Goal: Browse casually: Explore the website without a specific task or goal

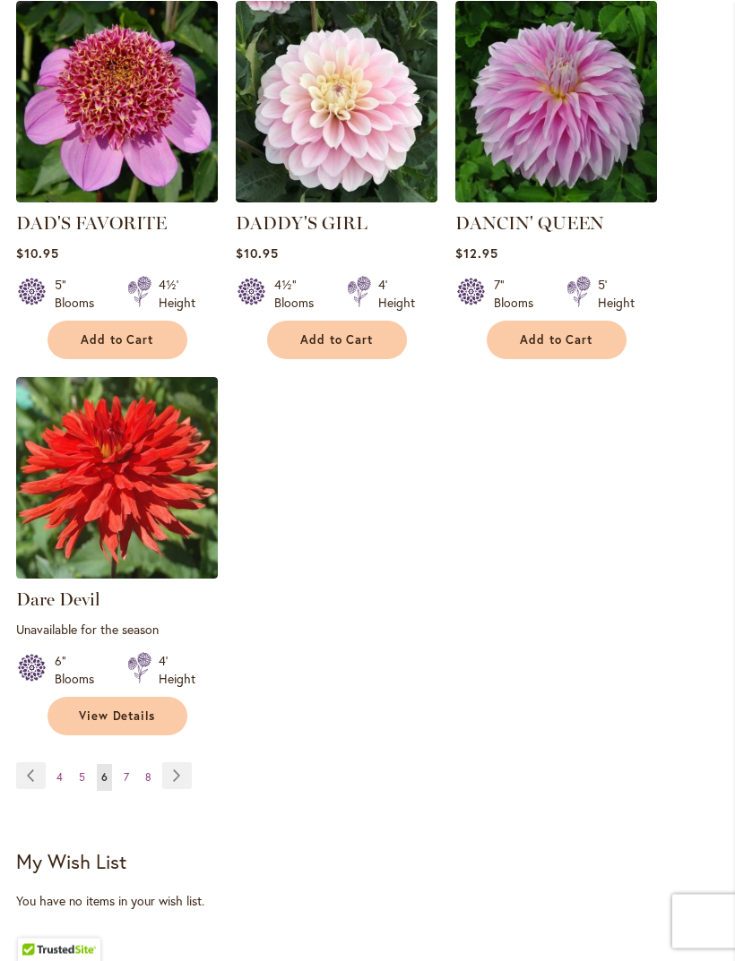
scroll to position [2304, 0]
click at [189, 772] on link "Page Next" at bounding box center [177, 775] width 30 height 27
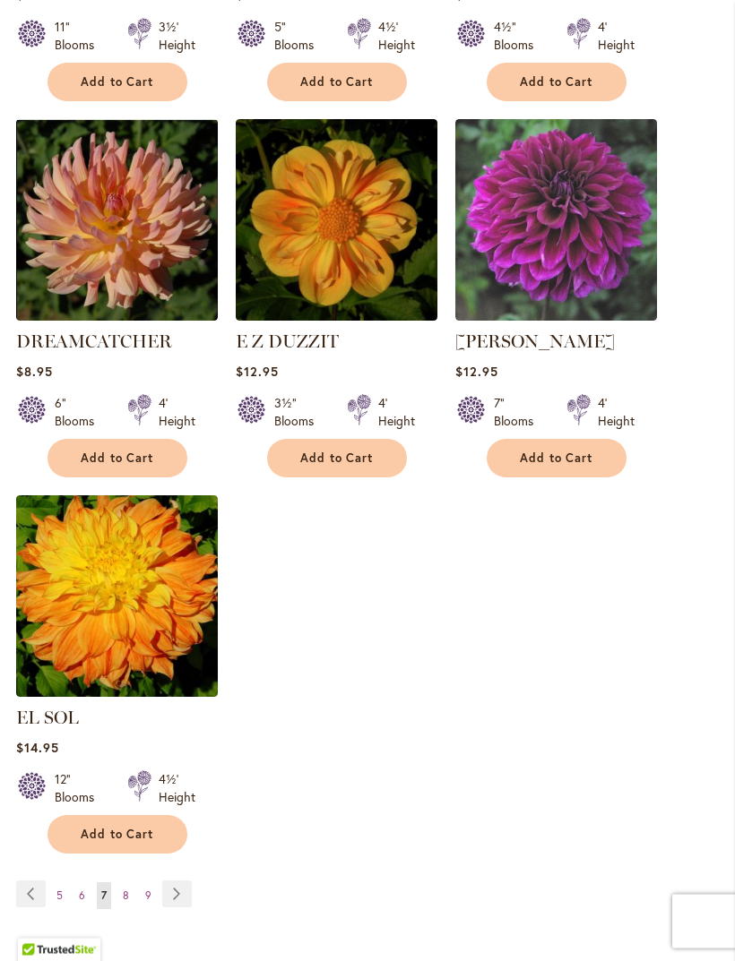
scroll to position [2146, 0]
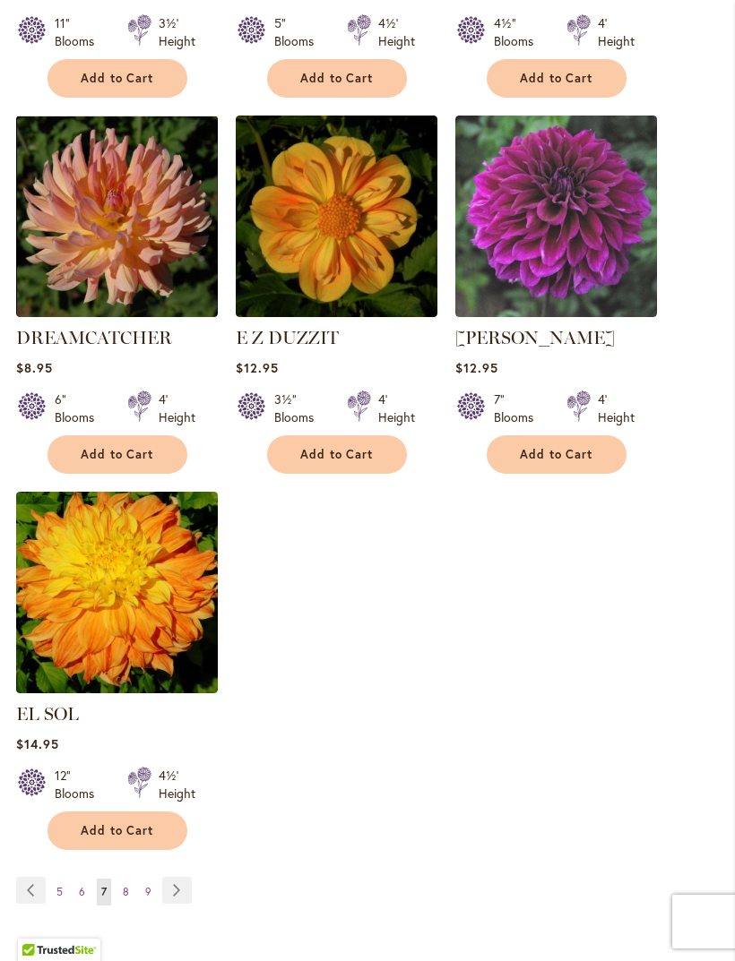
click at [182, 891] on link "Page Next" at bounding box center [177, 890] width 30 height 27
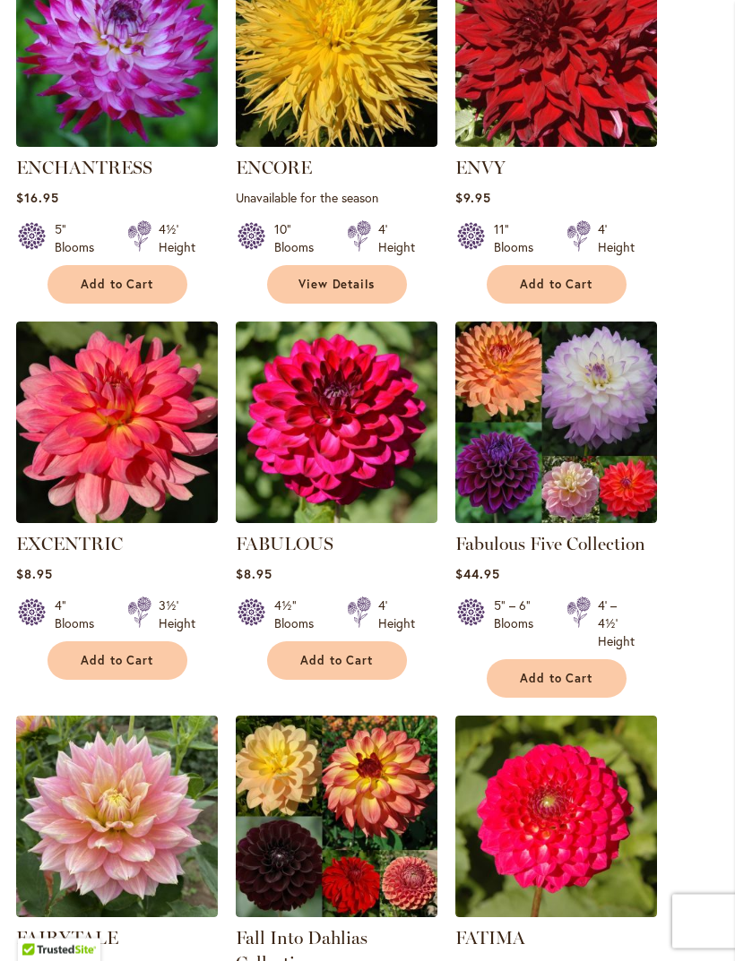
scroll to position [1164, 0]
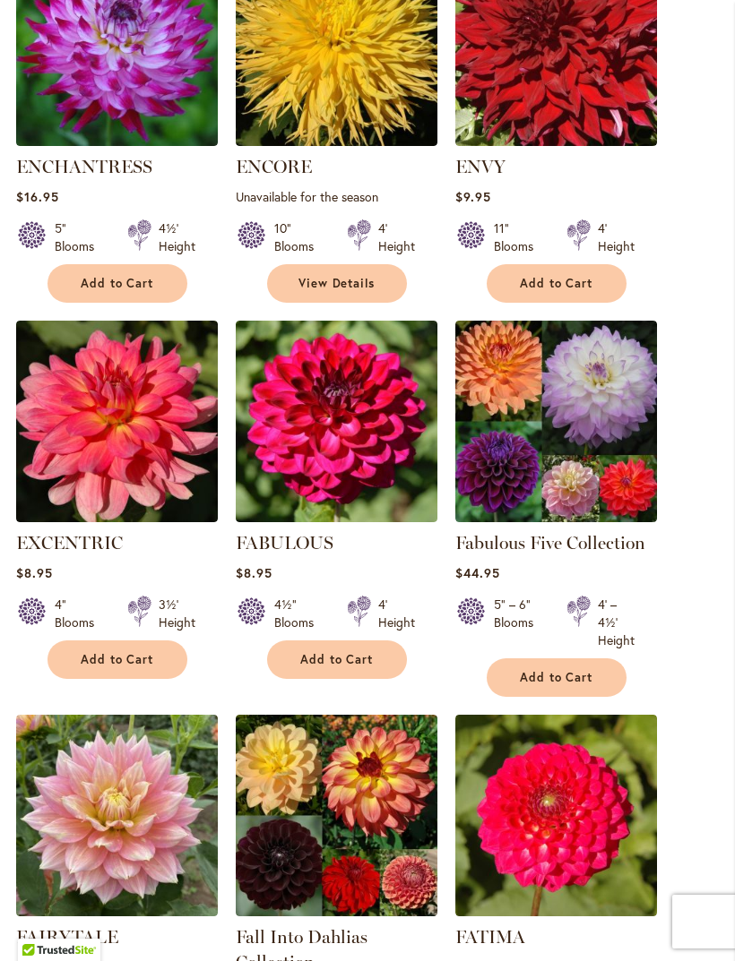
click at [588, 443] on img at bounding box center [556, 422] width 202 height 202
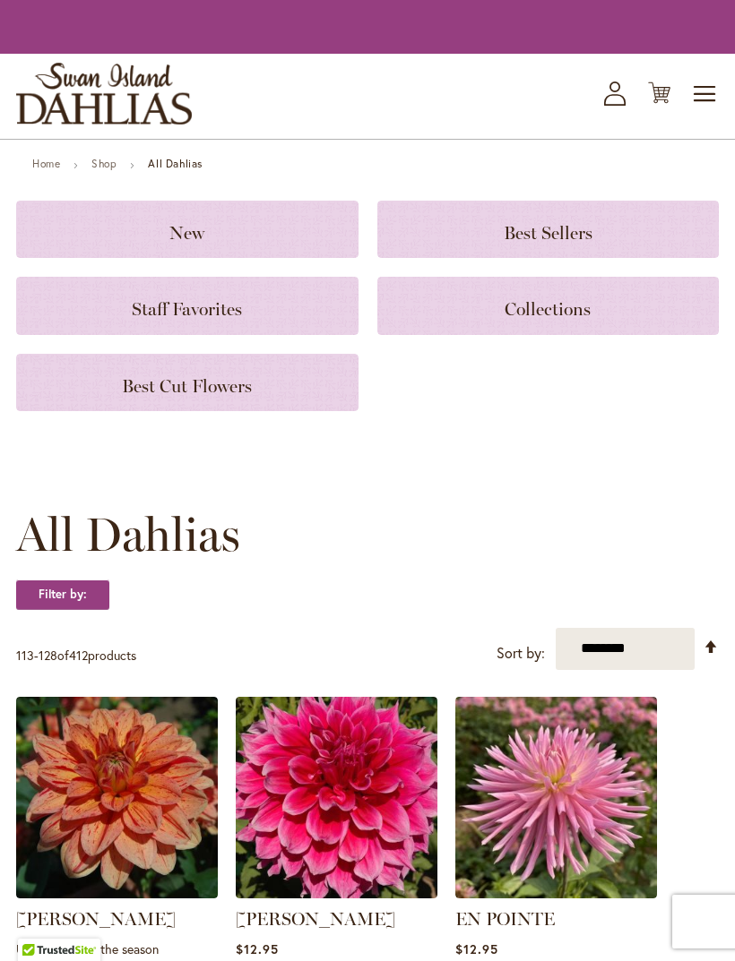
scroll to position [1221, 0]
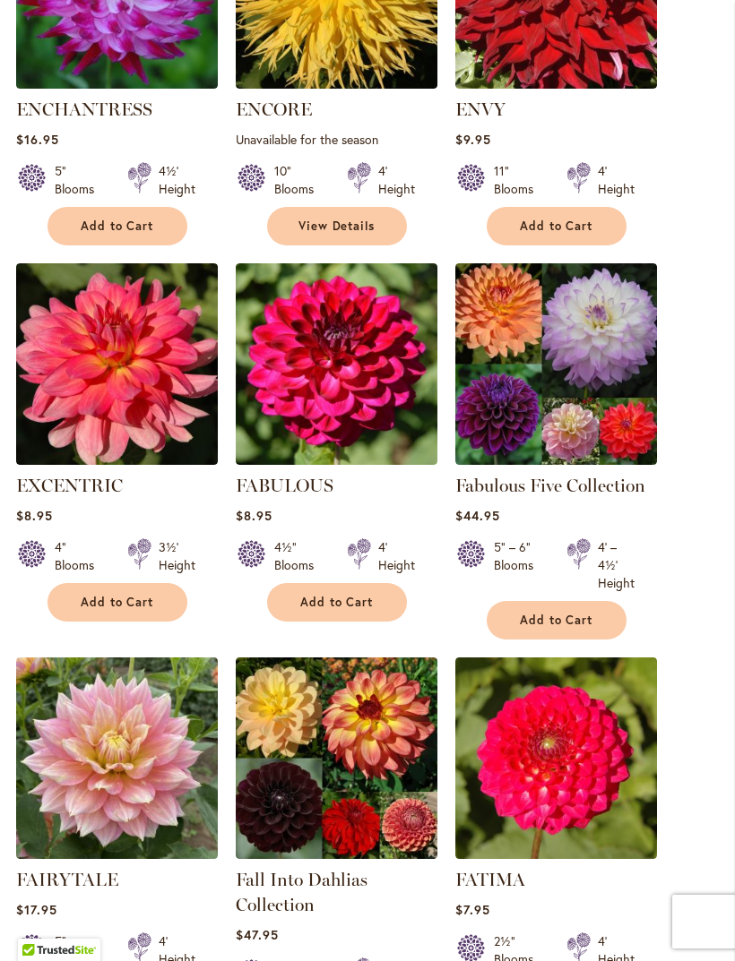
click at [590, 366] on img at bounding box center [556, 364] width 202 height 202
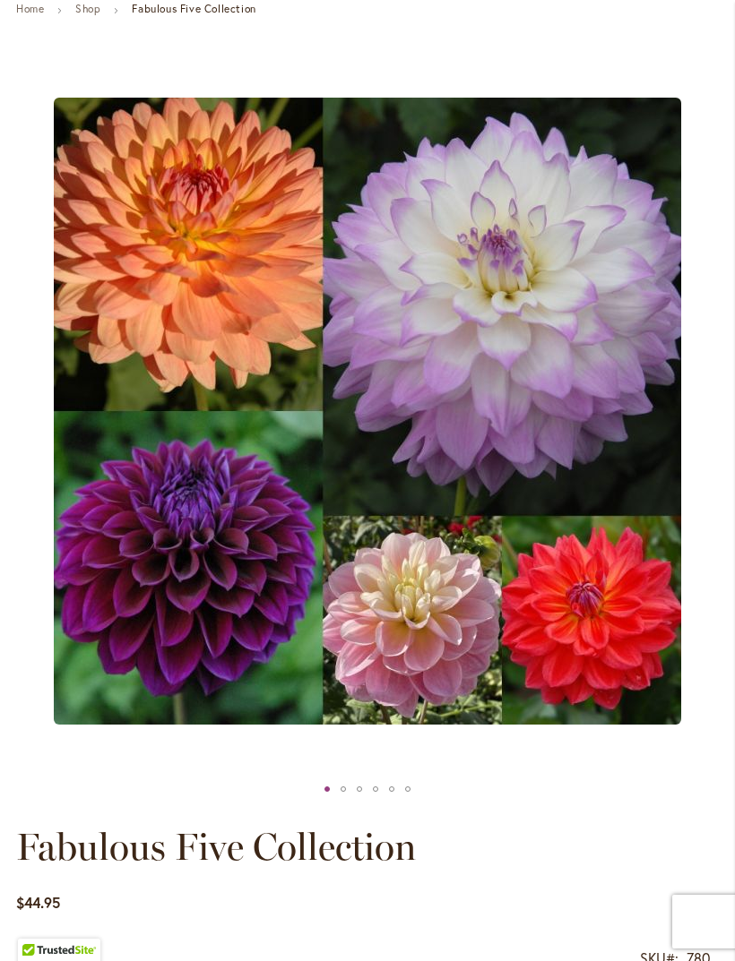
scroll to position [187, 0]
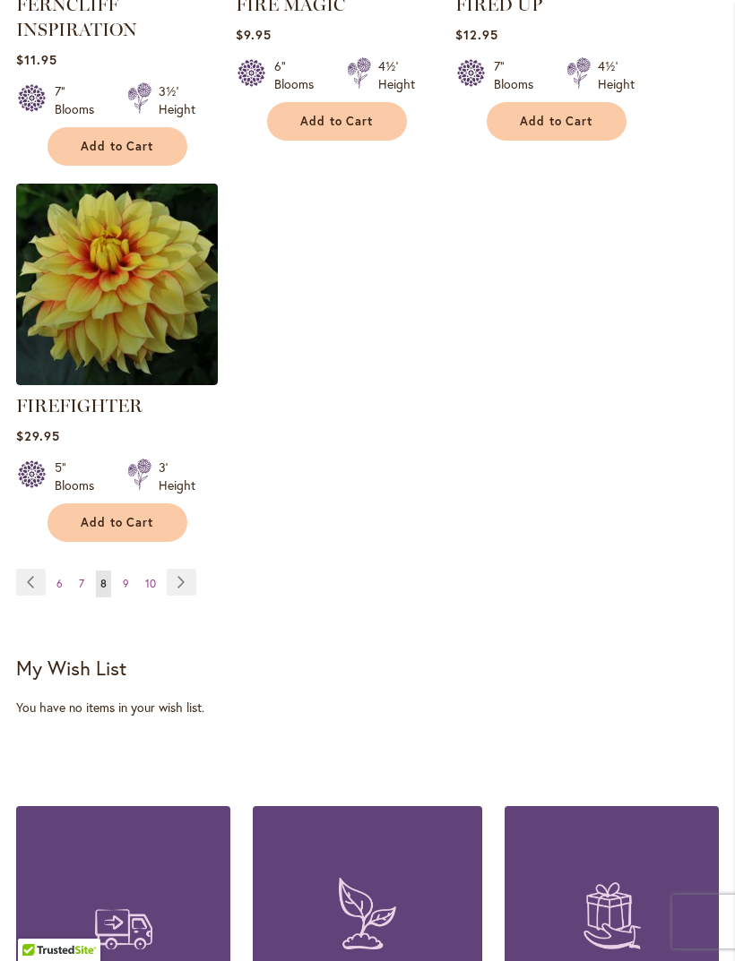
scroll to position [2524, 0]
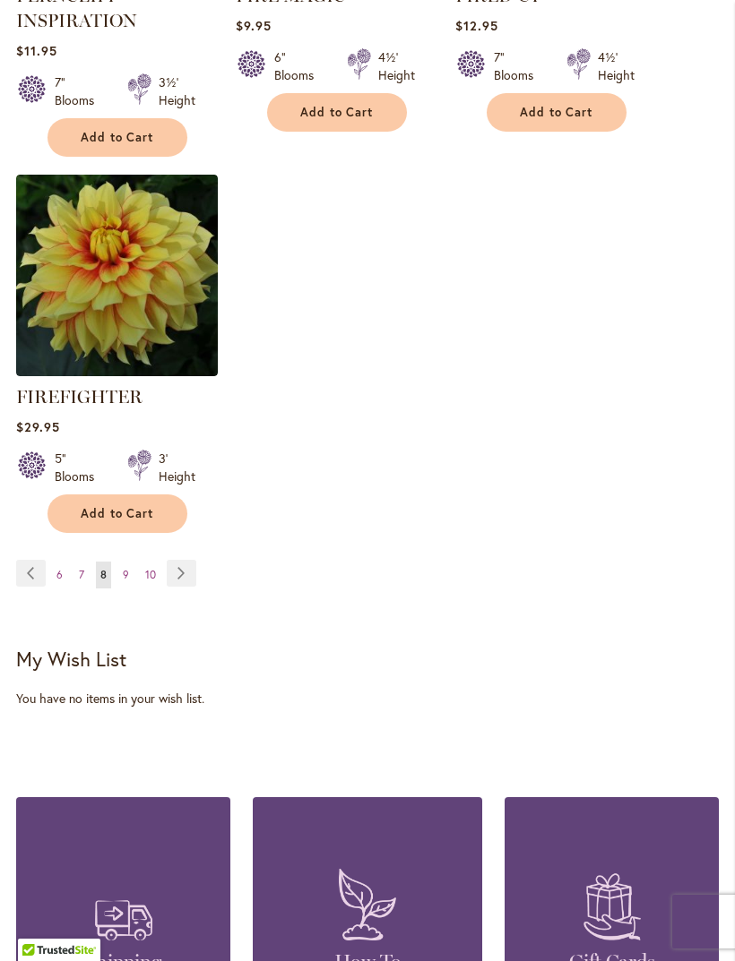
click at [185, 587] on link "Page Next" at bounding box center [182, 573] width 30 height 27
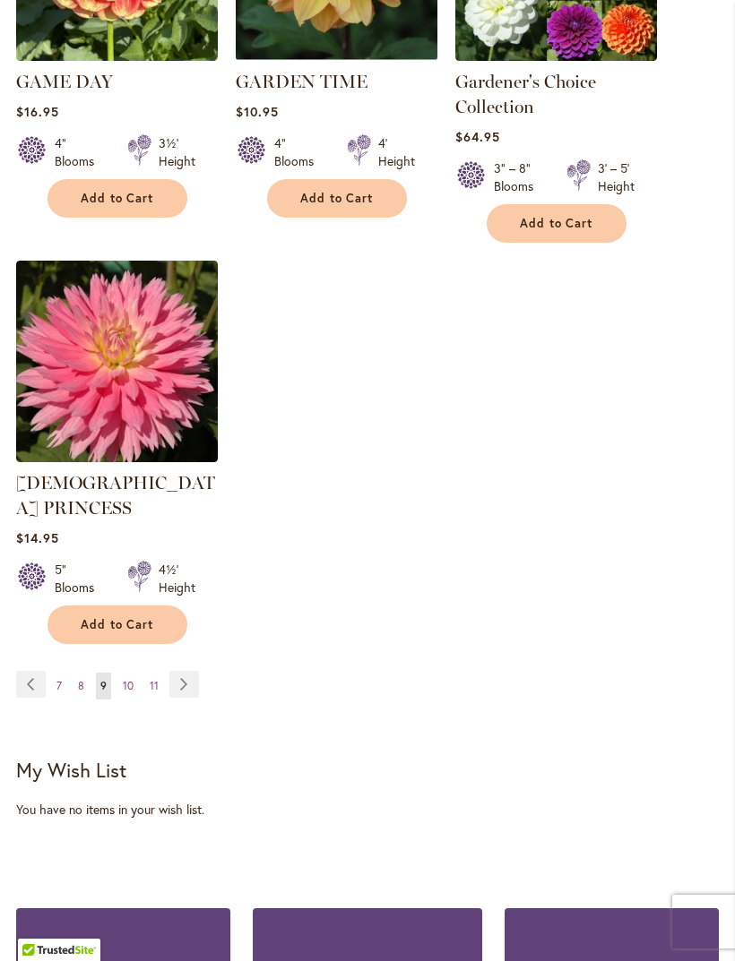
scroll to position [2453, 0]
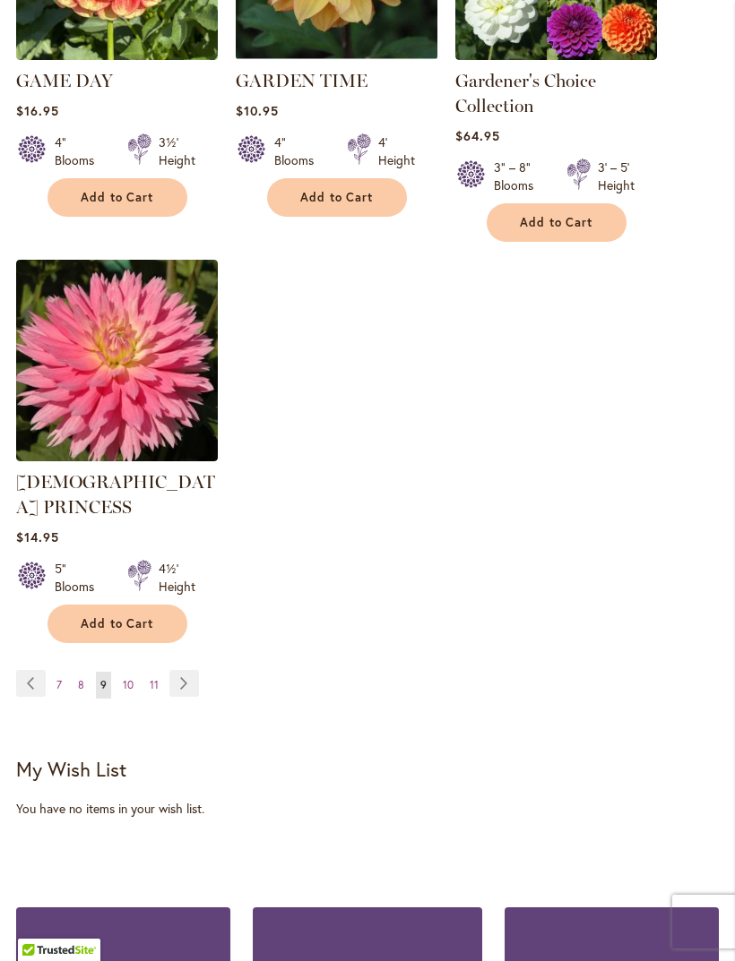
click at [194, 670] on link "Page Next" at bounding box center [184, 683] width 30 height 27
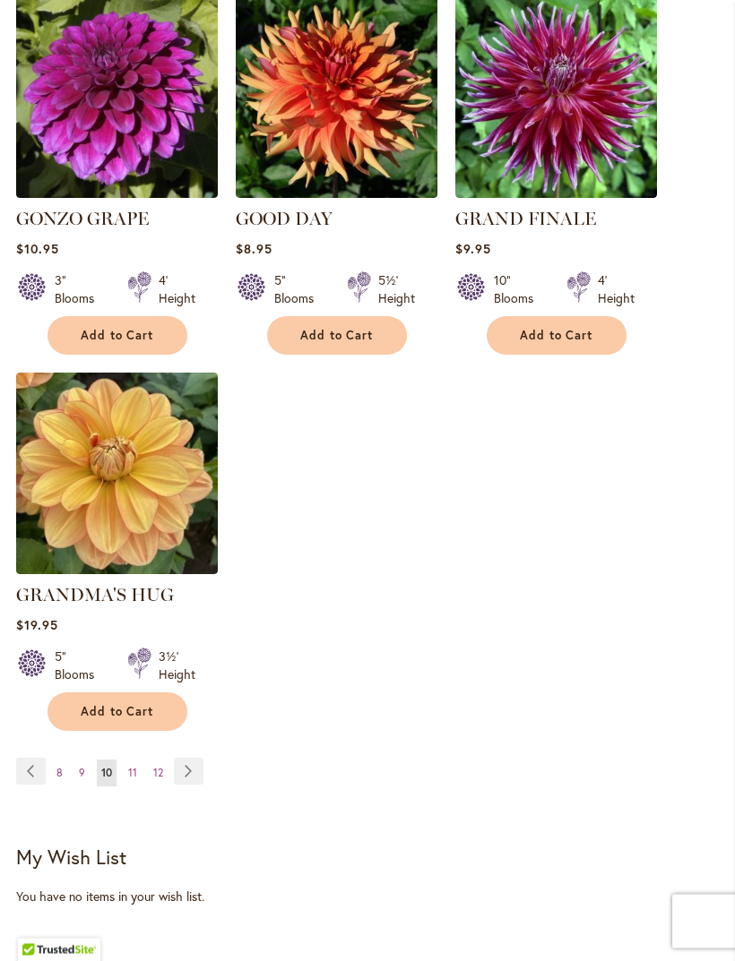
scroll to position [2278, 0]
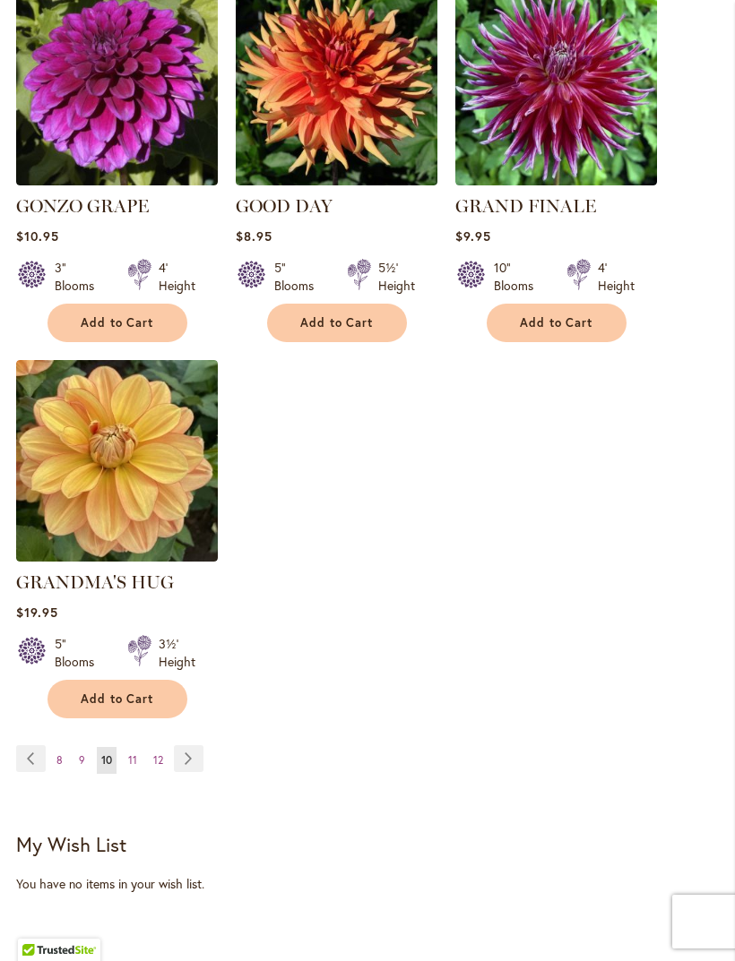
click at [201, 756] on link "Page Next" at bounding box center [189, 758] width 30 height 27
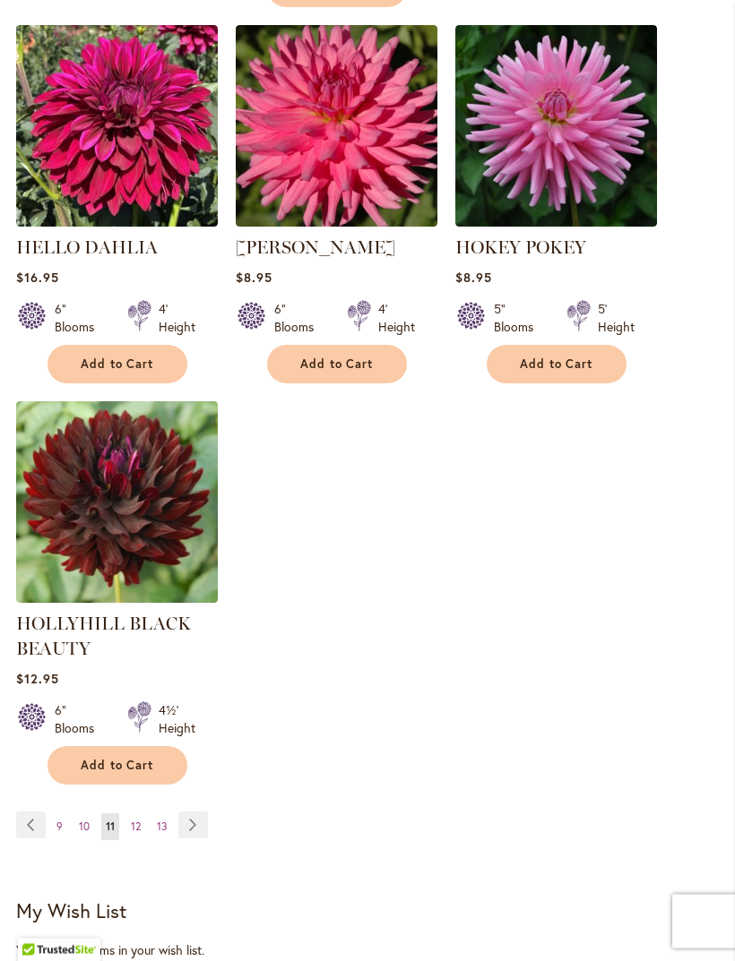
scroll to position [2280, 0]
click at [200, 832] on link "Page Next" at bounding box center [193, 825] width 30 height 27
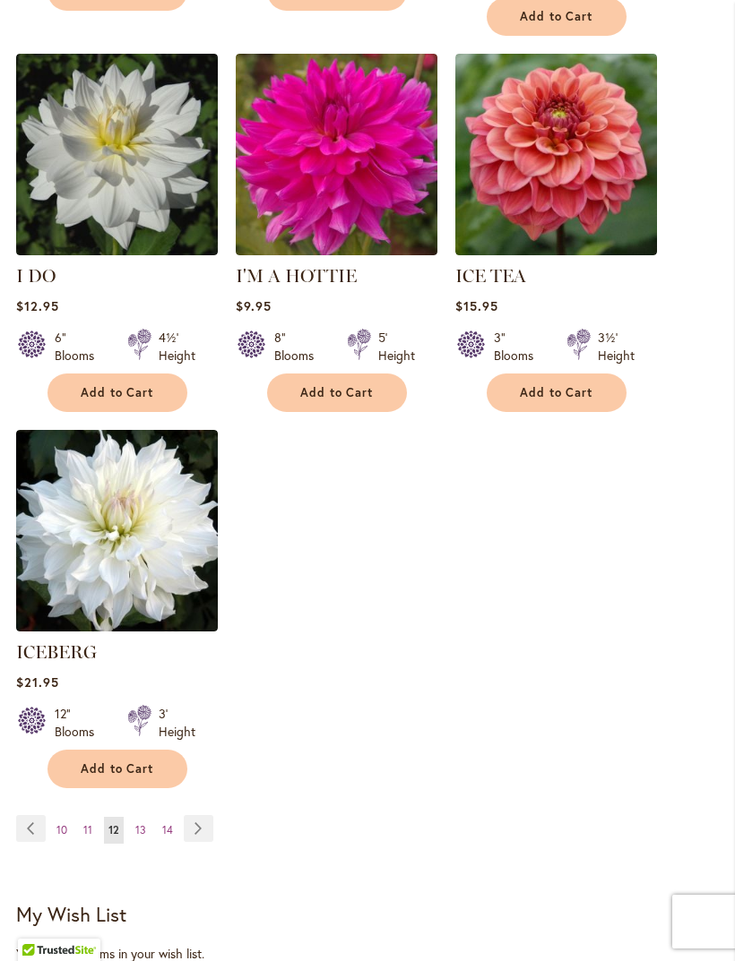
scroll to position [2212, 0]
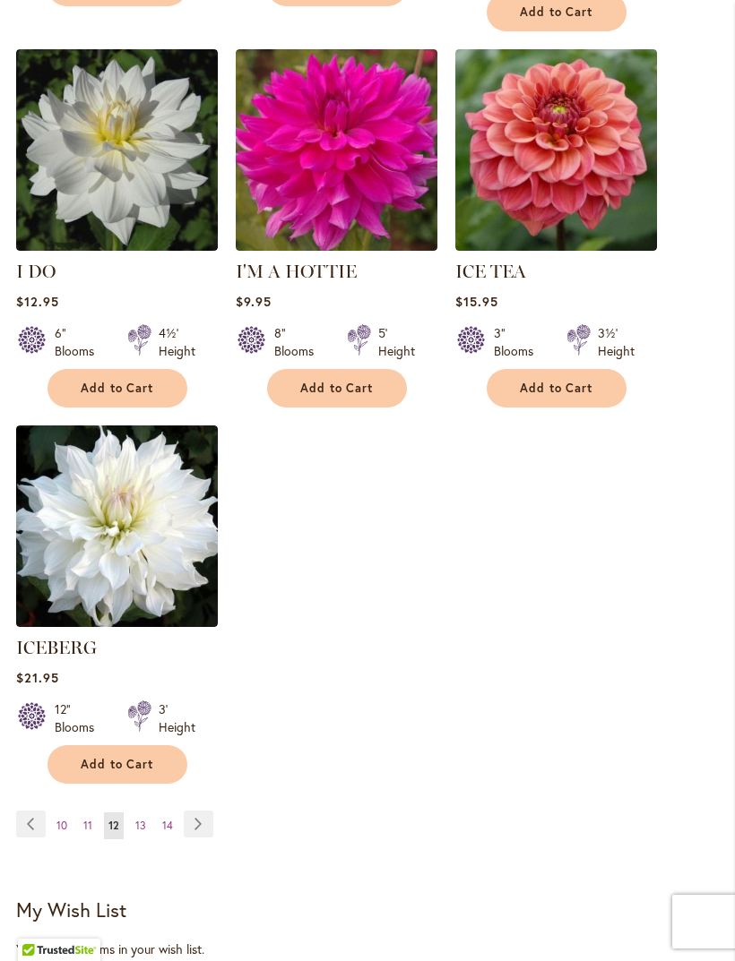
click at [210, 816] on link "Page Next" at bounding box center [199, 824] width 30 height 27
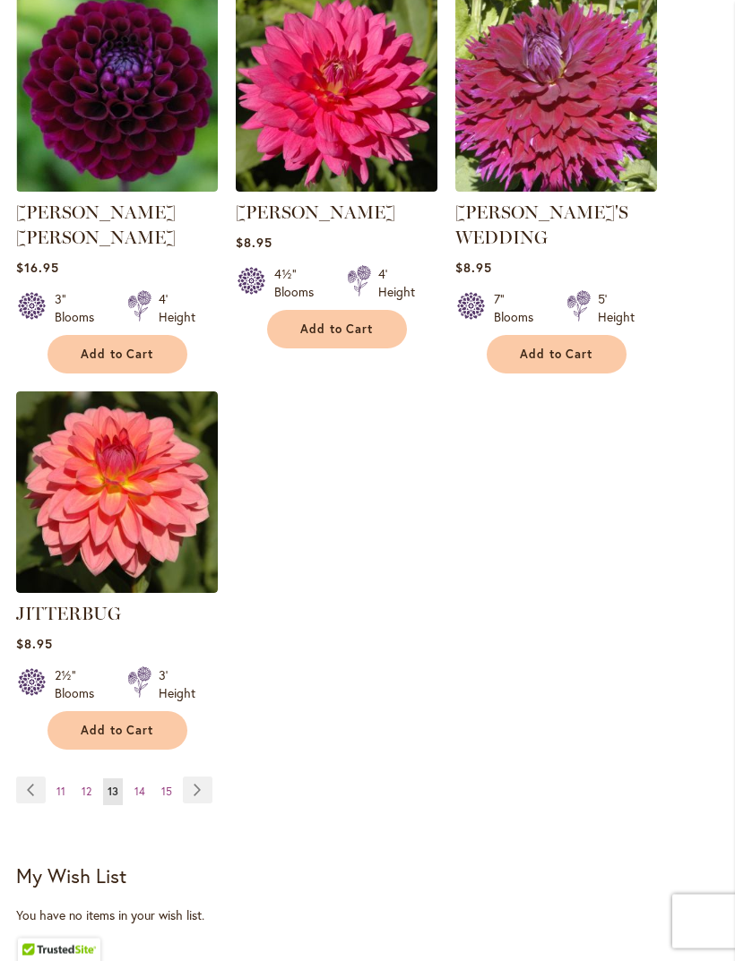
scroll to position [2289, 0]
click at [208, 777] on link "Page Next" at bounding box center [198, 790] width 30 height 27
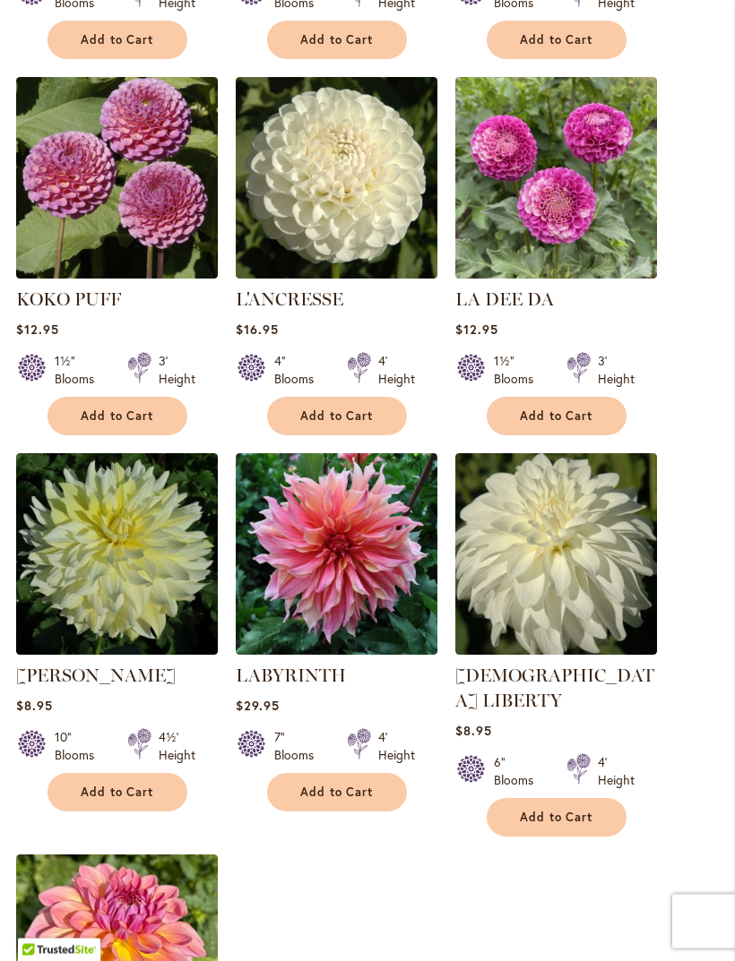
scroll to position [1783, 0]
click at [378, 602] on img at bounding box center [337, 554] width 202 height 202
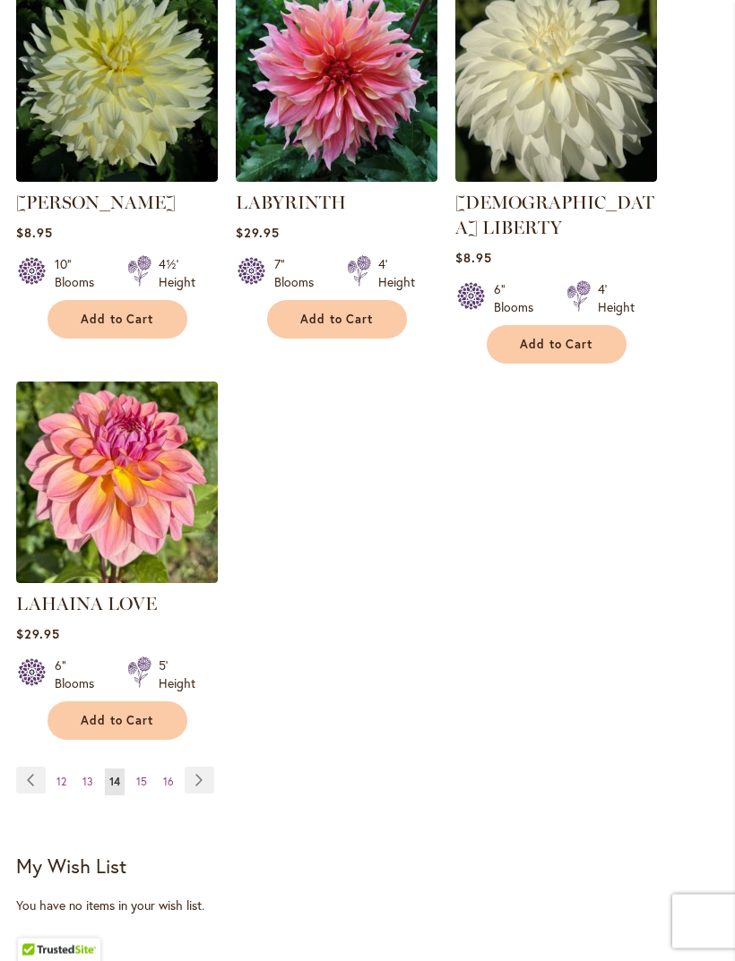
scroll to position [2260, 0]
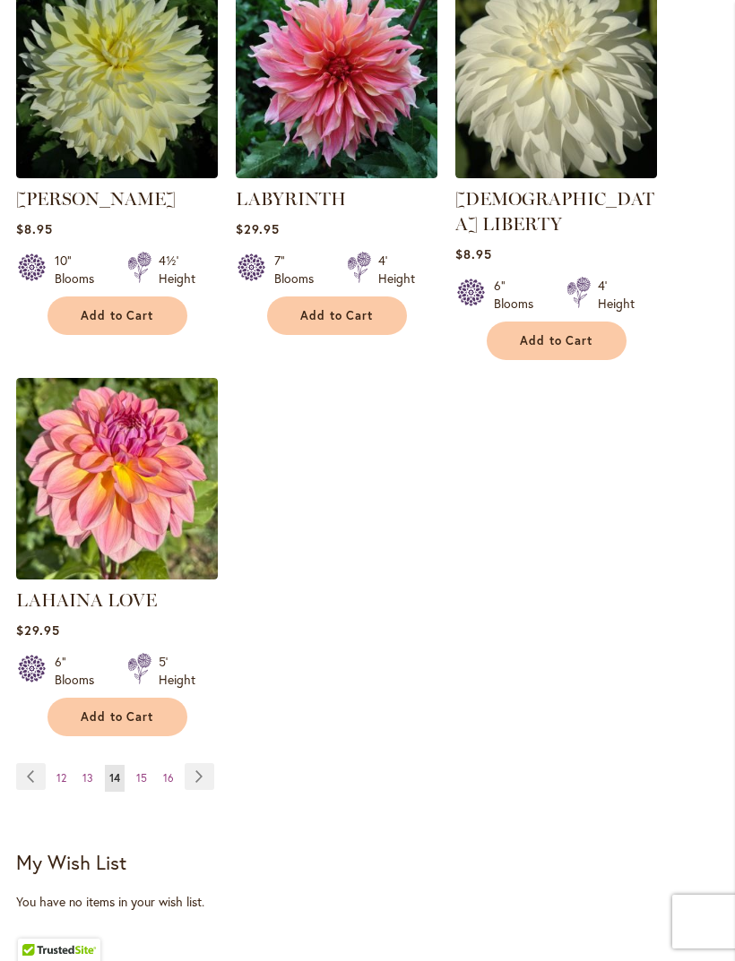
click at [205, 764] on link "Page Next" at bounding box center [200, 776] width 30 height 27
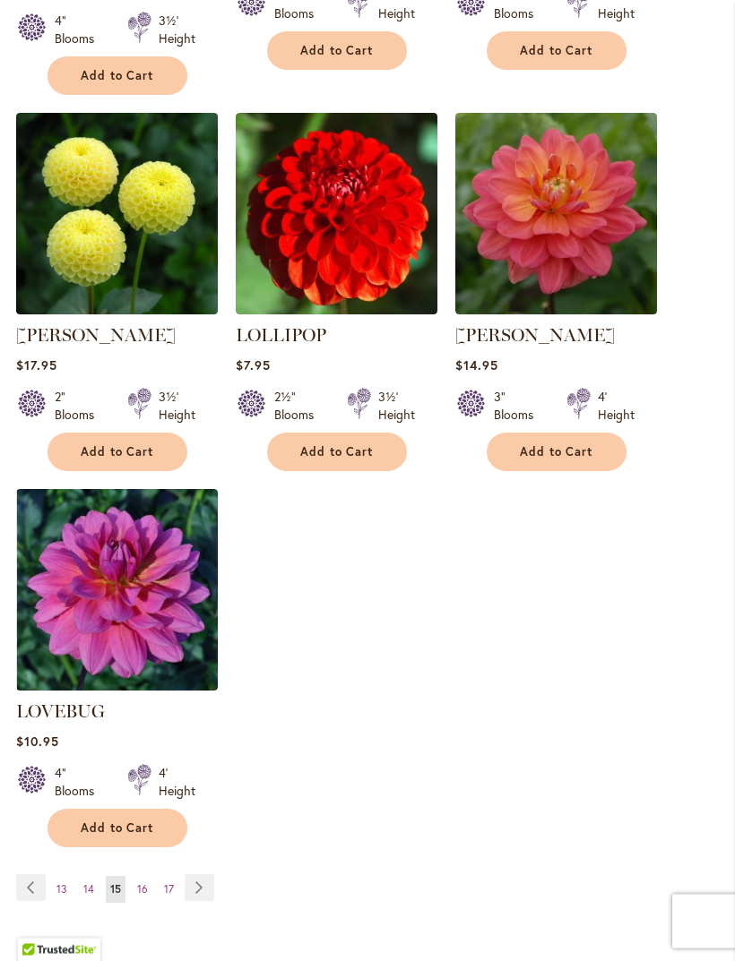
scroll to position [2199, 0]
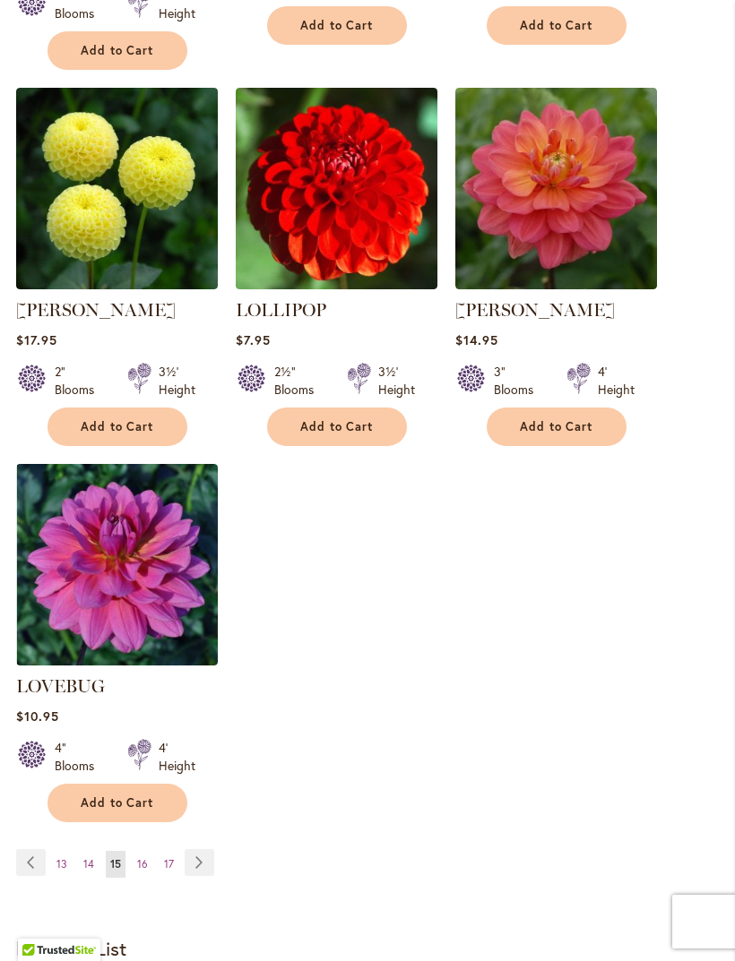
click at [211, 849] on link "Page Next" at bounding box center [200, 862] width 30 height 27
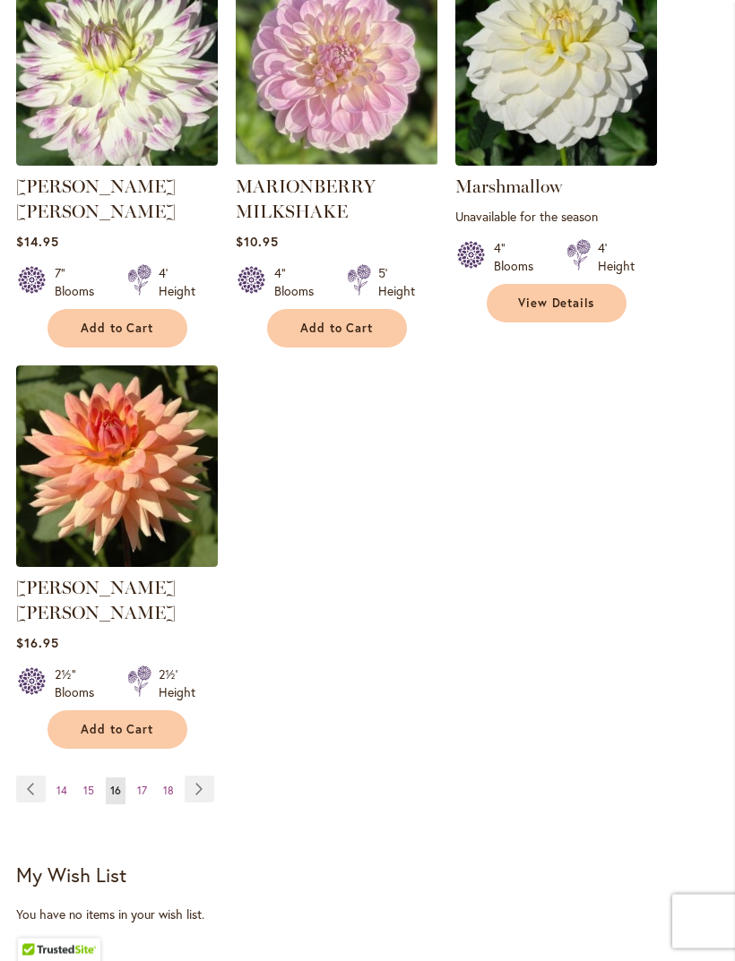
scroll to position [2298, 0]
click at [209, 776] on link "Page Next" at bounding box center [200, 789] width 30 height 27
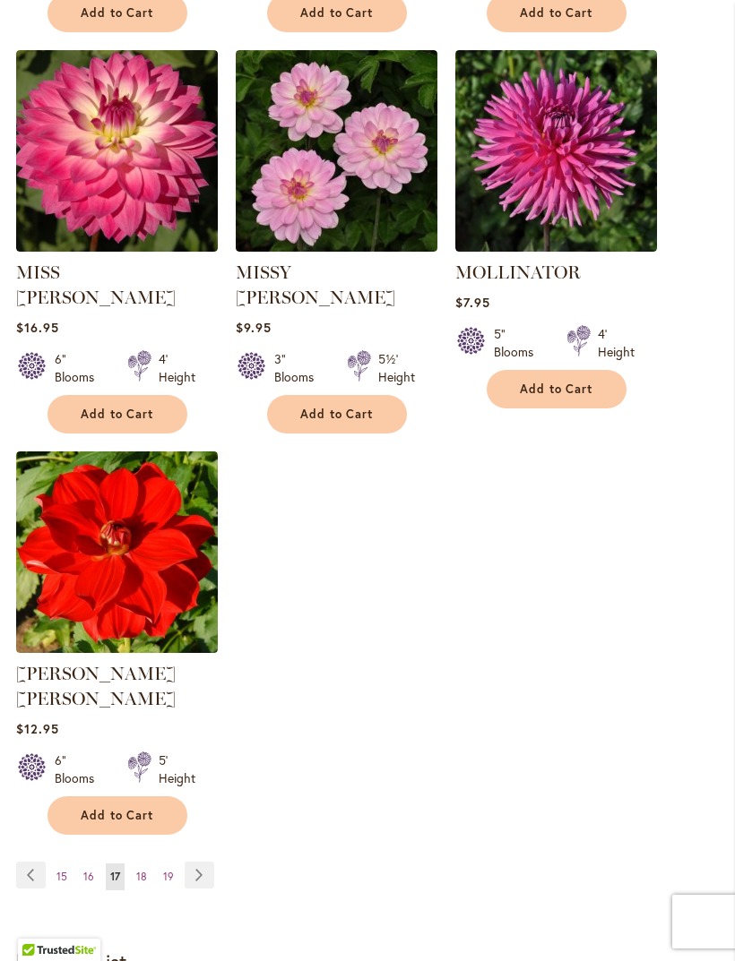
scroll to position [2188, 0]
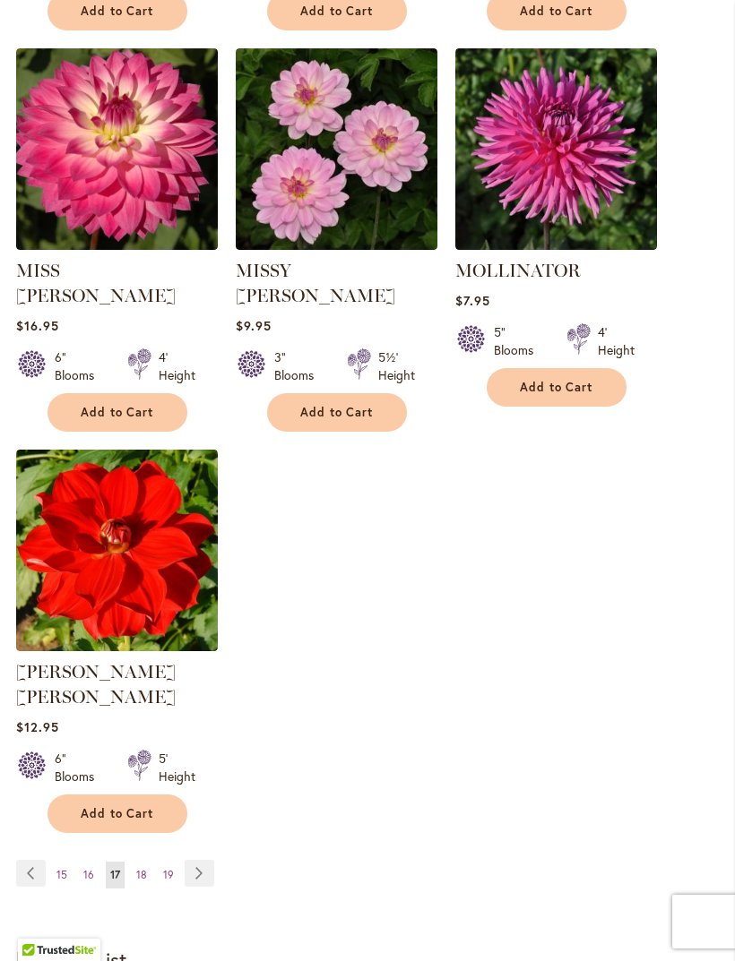
click at [211, 860] on link "Page Next" at bounding box center [200, 873] width 30 height 27
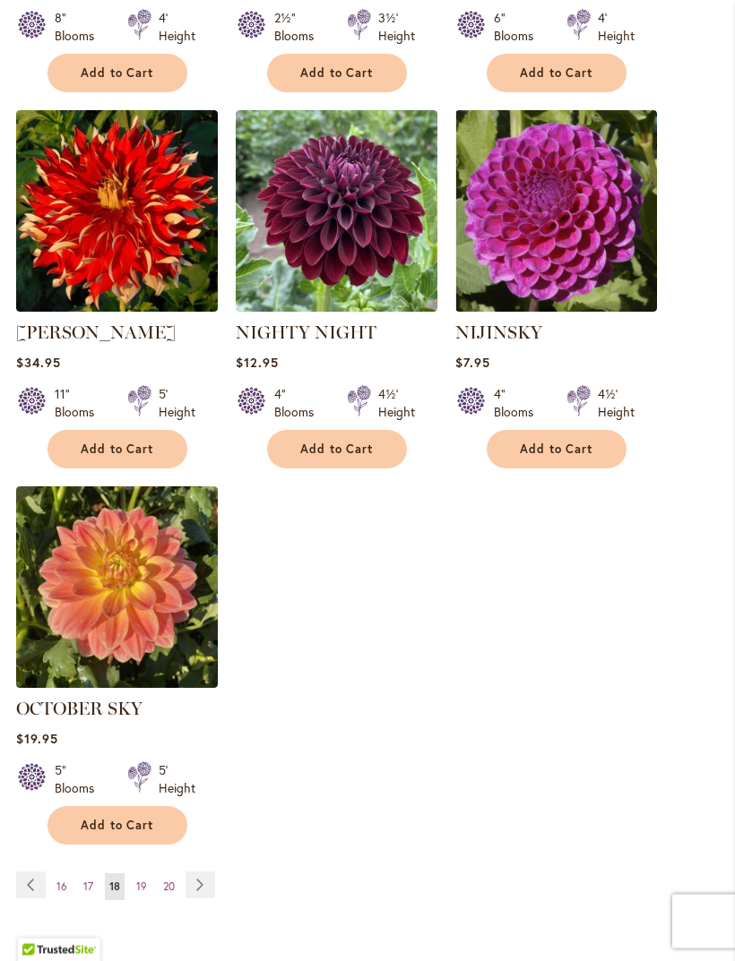
scroll to position [2127, 0]
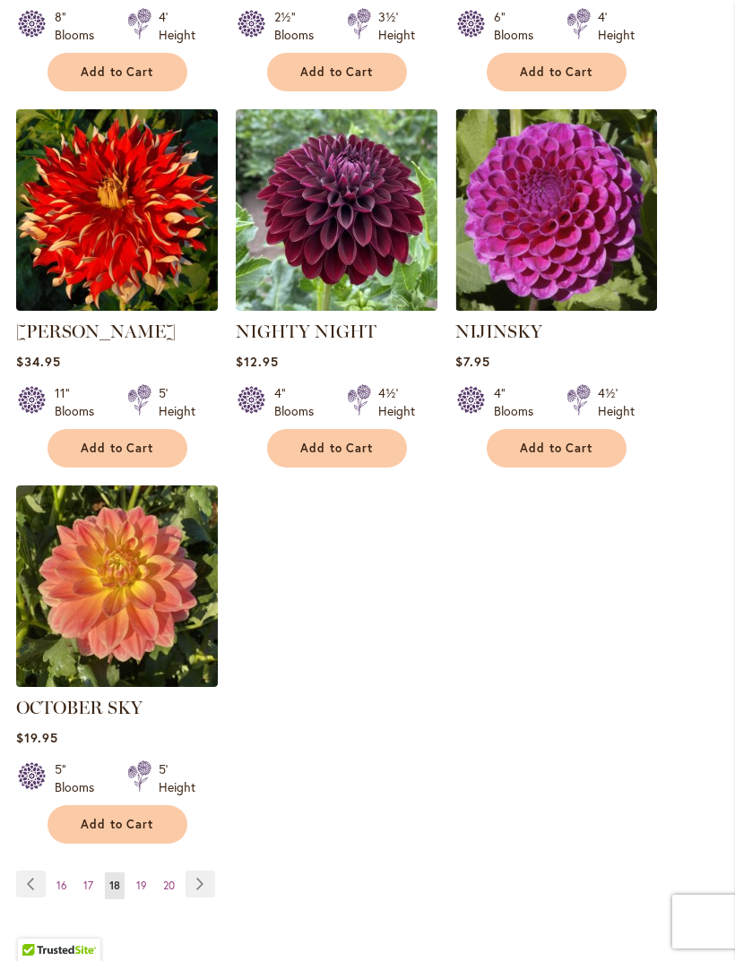
click at [206, 898] on link "Page Next" at bounding box center [200, 884] width 30 height 27
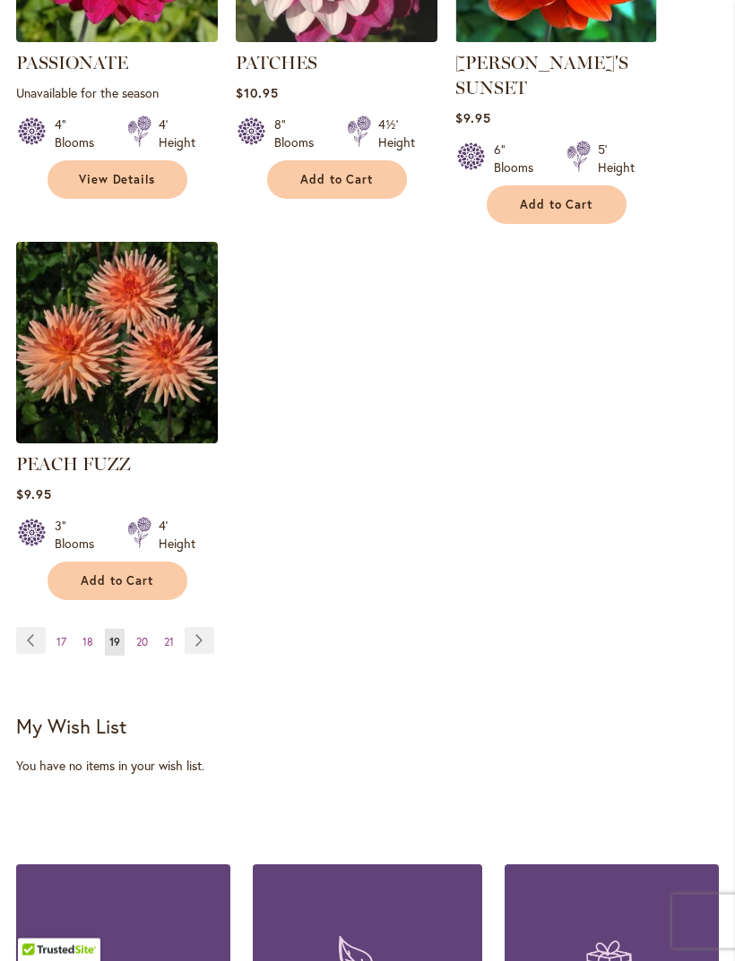
scroll to position [2422, 0]
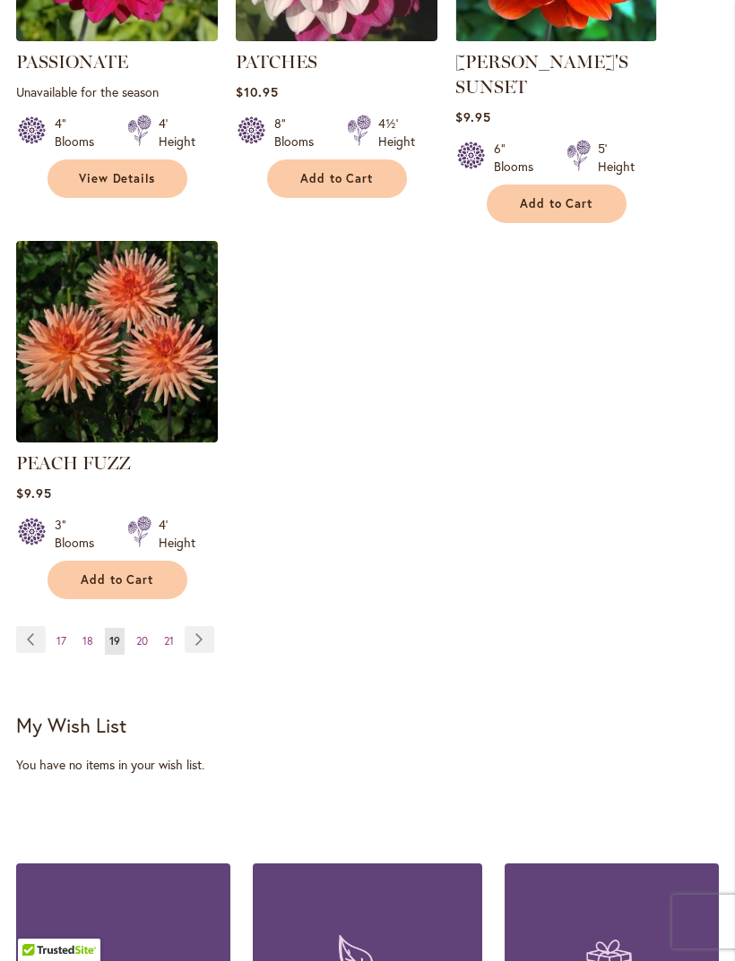
click at [209, 631] on link "Page Next" at bounding box center [200, 639] width 30 height 27
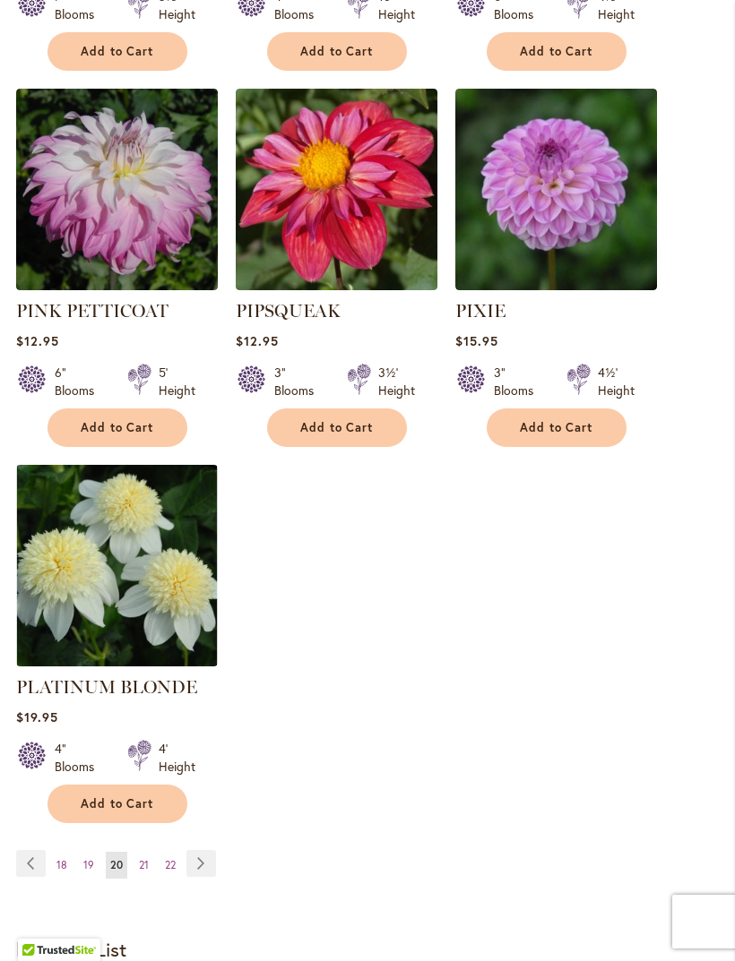
scroll to position [2259, 0]
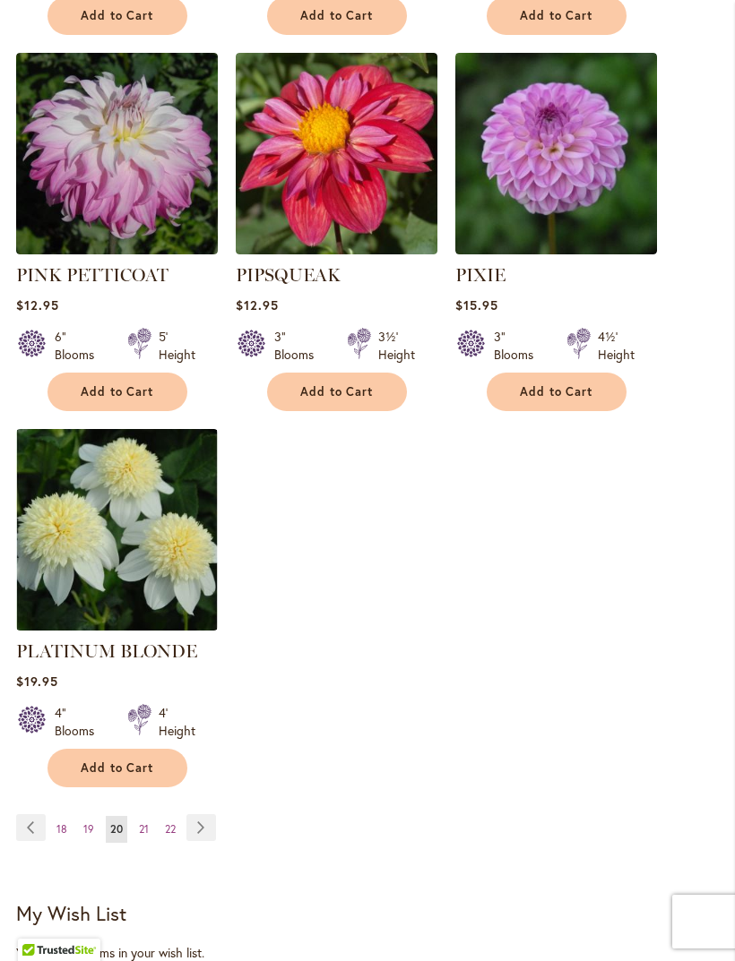
click at [204, 814] on link "Page Next" at bounding box center [201, 827] width 30 height 27
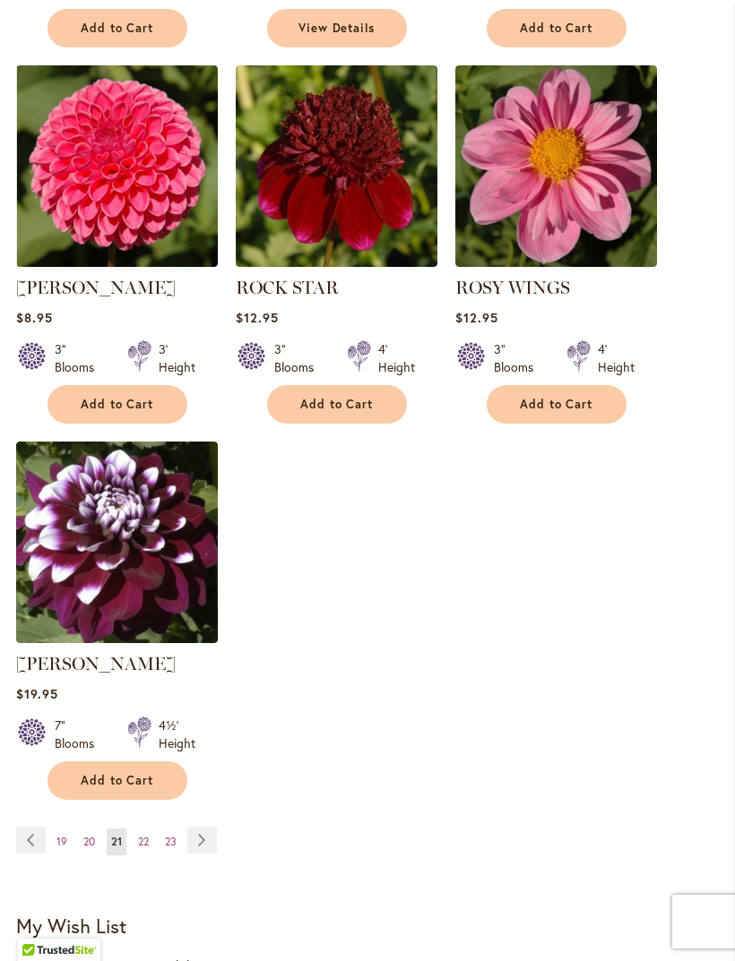
scroll to position [2203, 0]
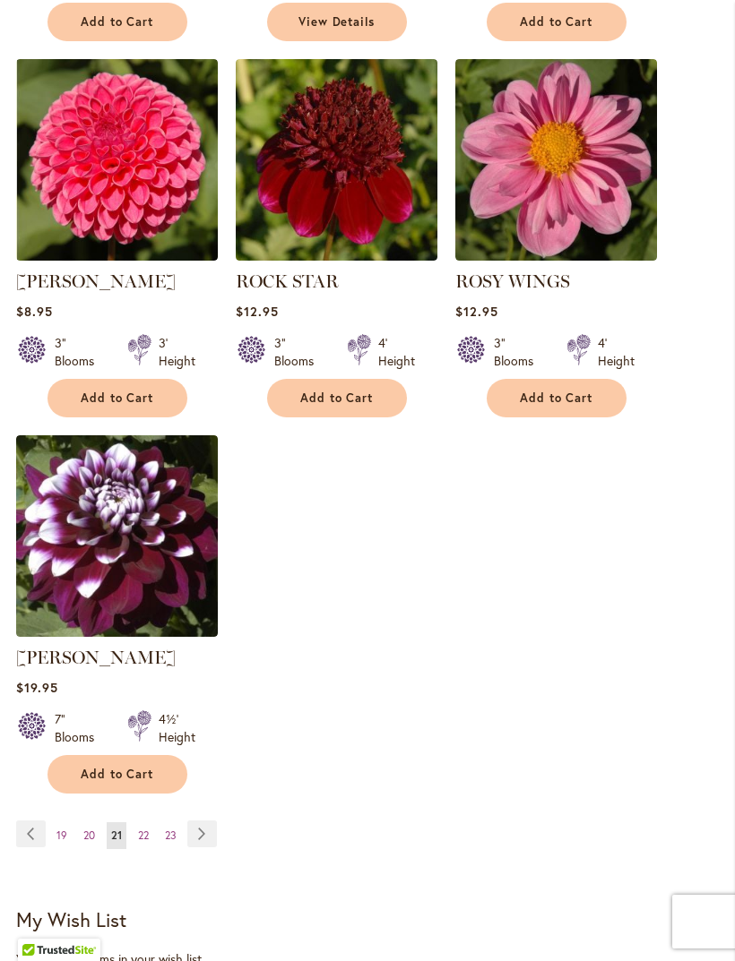
click at [207, 847] on link "Page Next" at bounding box center [202, 833] width 30 height 27
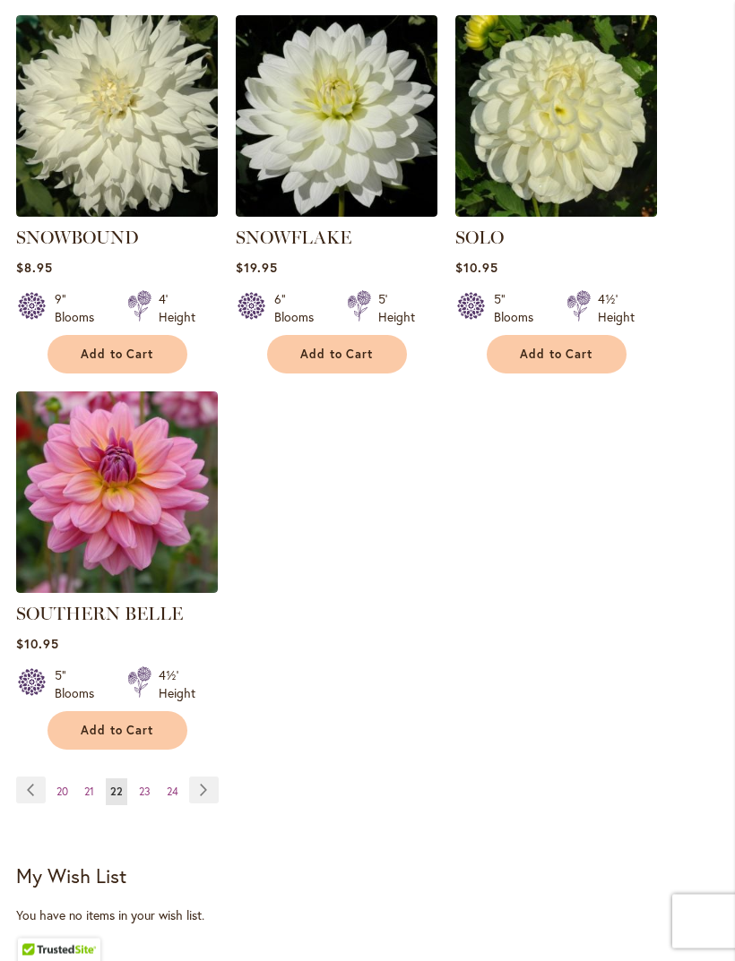
scroll to position [2246, 0]
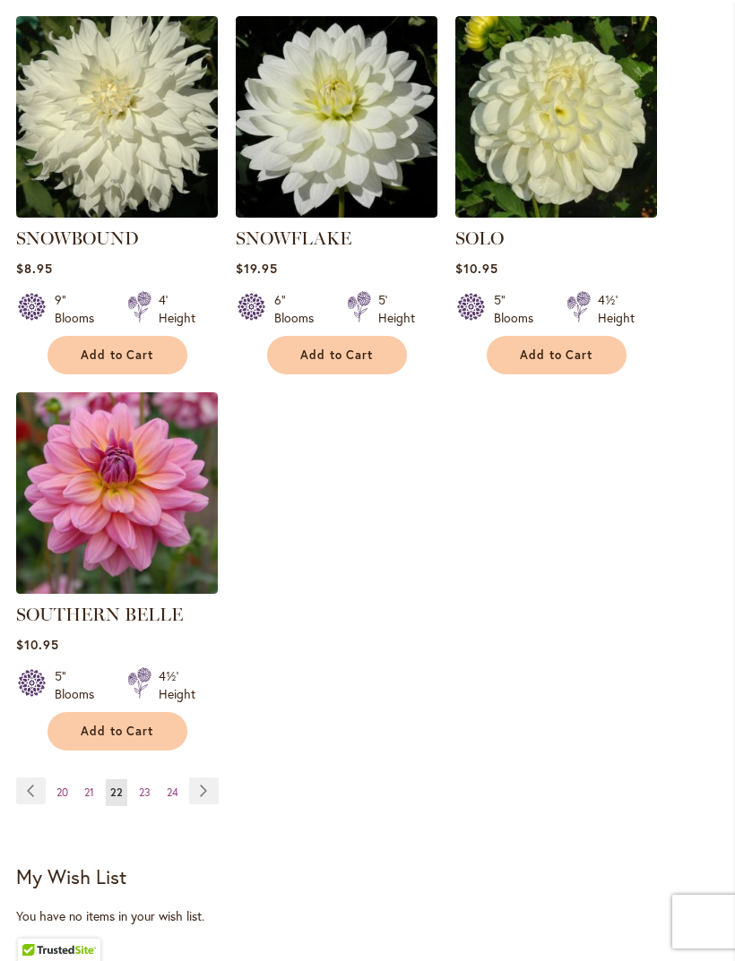
click at [213, 786] on link "Page Next" at bounding box center [204, 790] width 30 height 27
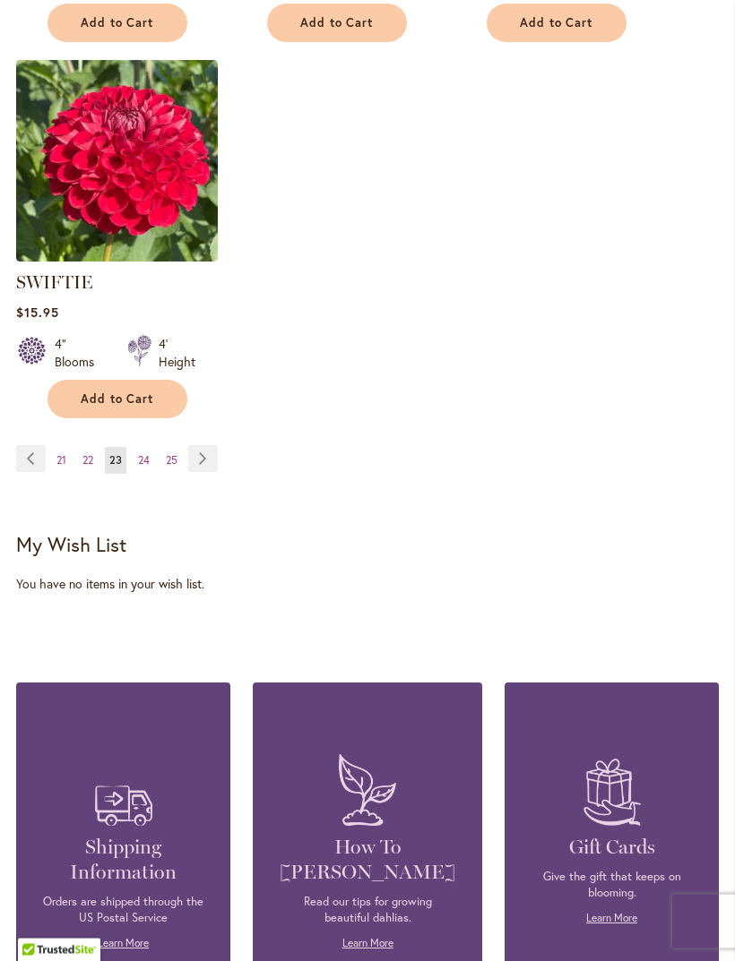
scroll to position [2578, 0]
click at [216, 472] on link "Page Next" at bounding box center [203, 458] width 30 height 27
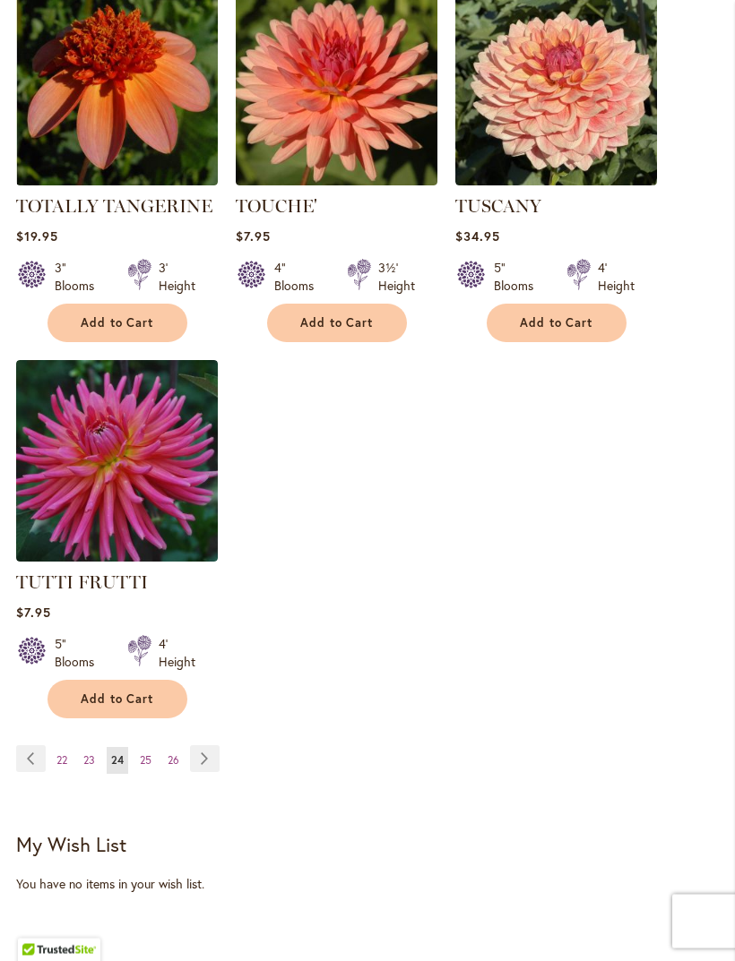
scroll to position [2278, 0]
click at [213, 760] on link "Page Next" at bounding box center [205, 758] width 30 height 27
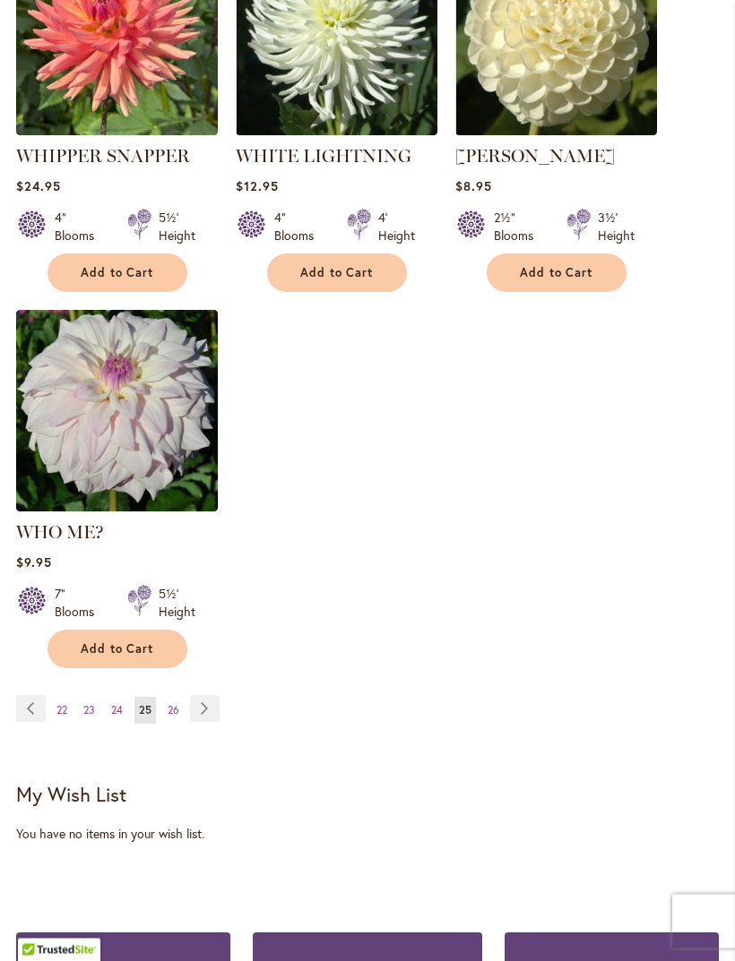
scroll to position [2331, 0]
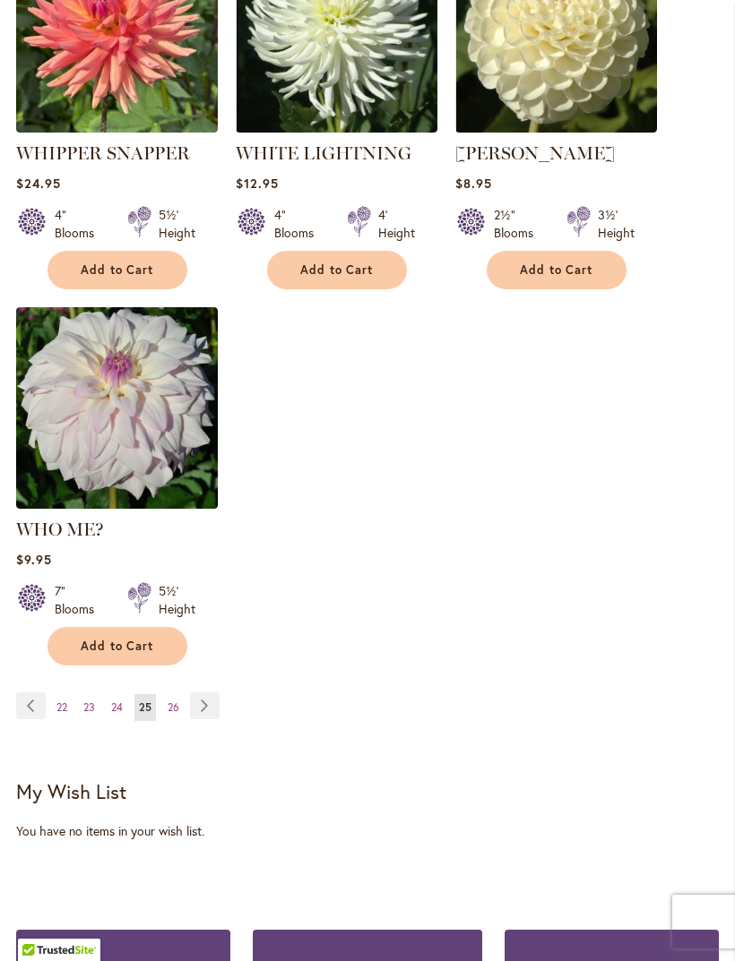
click at [204, 705] on link "Page Next" at bounding box center [205, 705] width 30 height 27
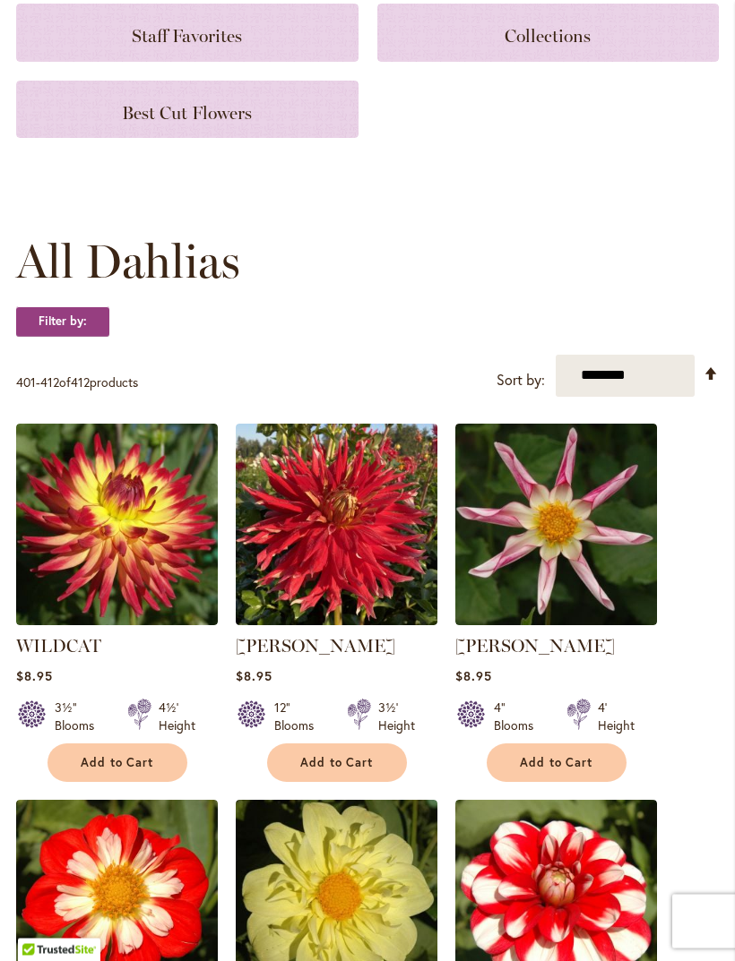
scroll to position [221, 0]
